Goal: Task Accomplishment & Management: Manage account settings

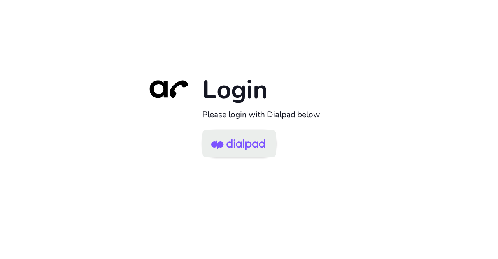
click at [228, 143] on img at bounding box center [238, 144] width 54 height 25
click at [245, 141] on img at bounding box center [238, 144] width 54 height 25
click at [244, 140] on img at bounding box center [238, 144] width 54 height 25
drag, startPoint x: 219, startPoint y: 142, endPoint x: 250, endPoint y: 137, distance: 31.5
click at [219, 142] on img at bounding box center [238, 144] width 54 height 25
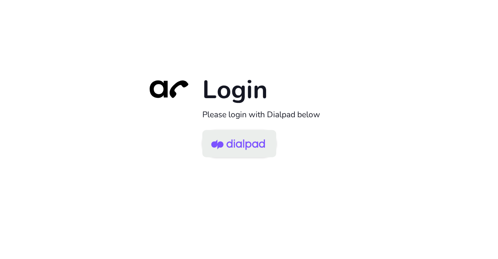
click at [240, 145] on img at bounding box center [238, 144] width 54 height 25
click at [240, 153] on img at bounding box center [238, 144] width 54 height 25
